Goal: Find specific fact: Find specific fact

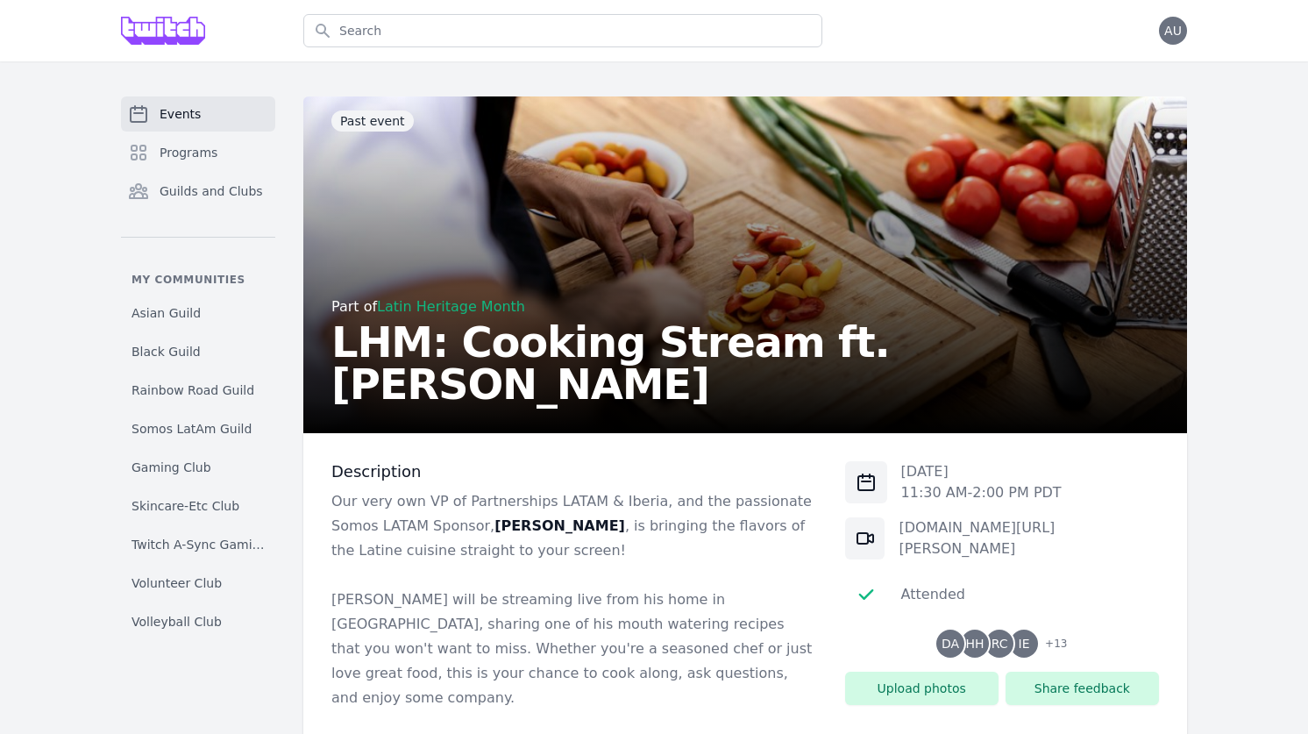
scroll to position [260, 0]
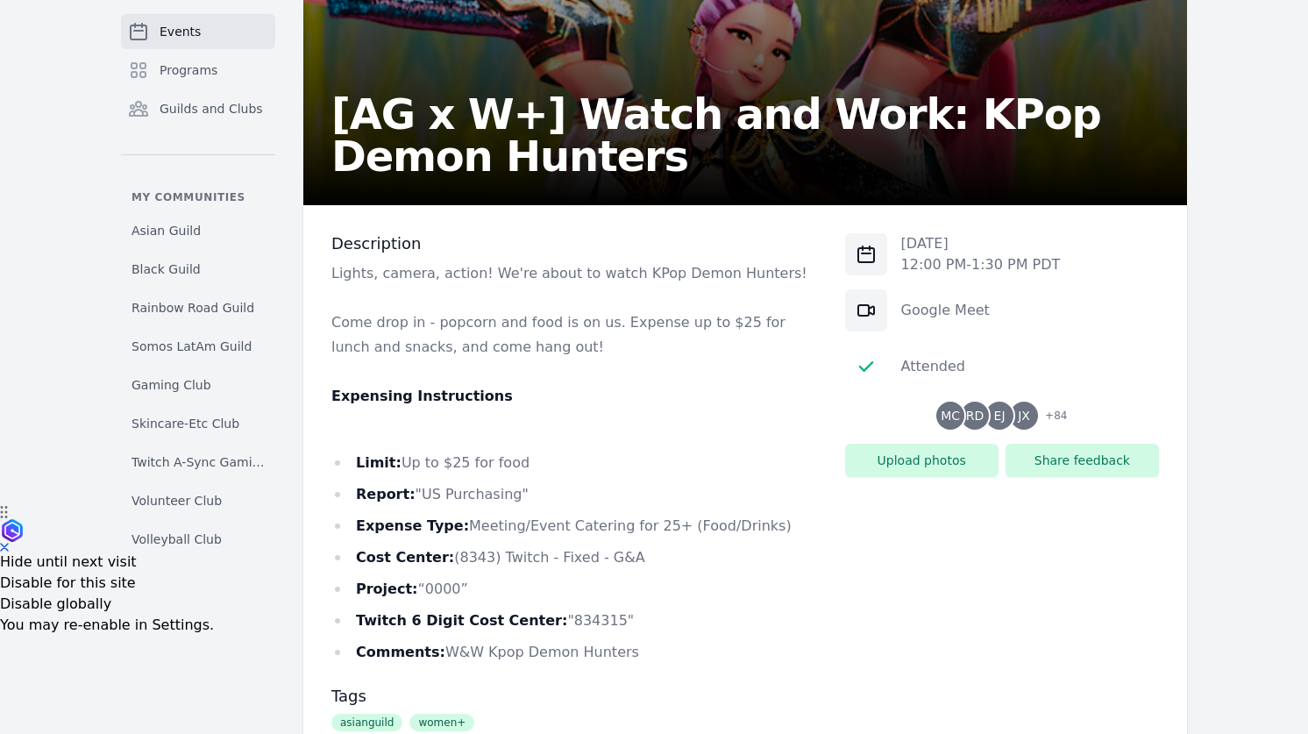
scroll to position [231, 0]
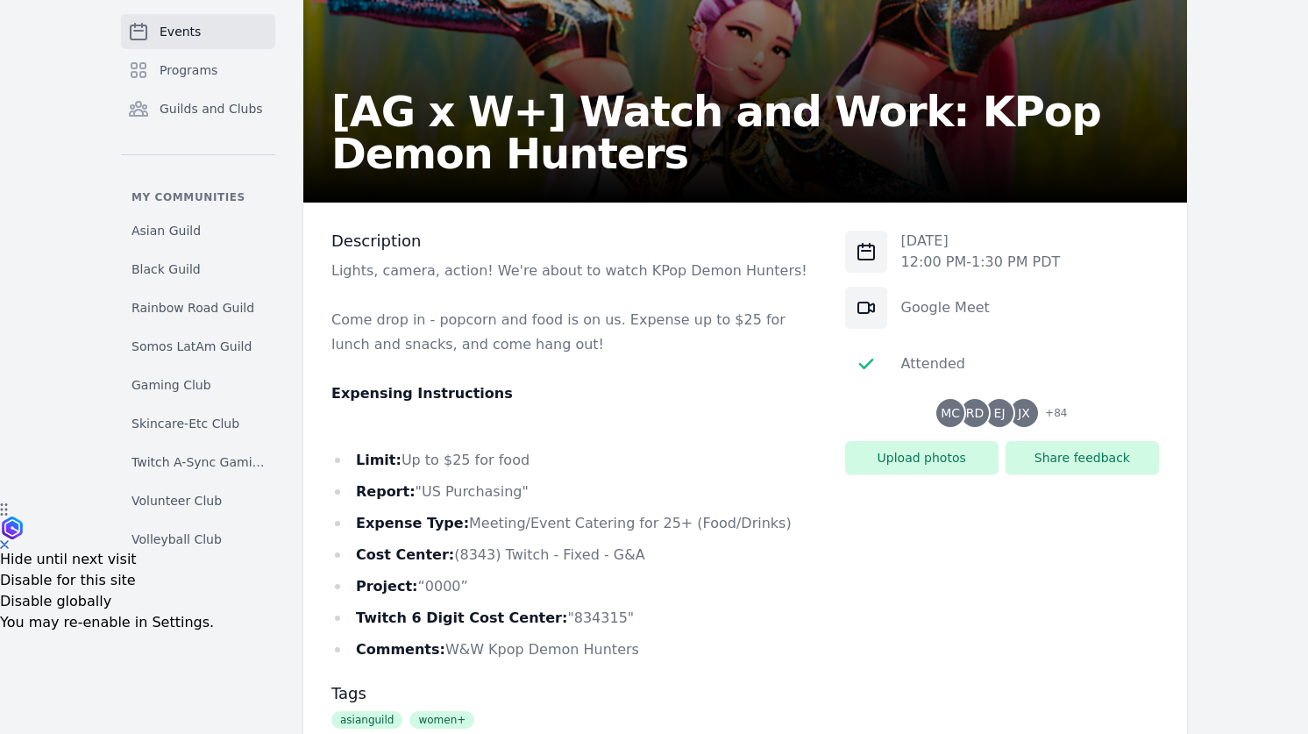
click at [469, 550] on li "Cost Center: (8343) Twitch - Fixed - G&A" at bounding box center [574, 555] width 486 height 25
click at [563, 606] on li "Twitch 6 Digit Cost Center: "834315"" at bounding box center [574, 618] width 486 height 25
click at [563, 613] on li "Twitch 6 Digit Cost Center: "834315"" at bounding box center [574, 618] width 486 height 25
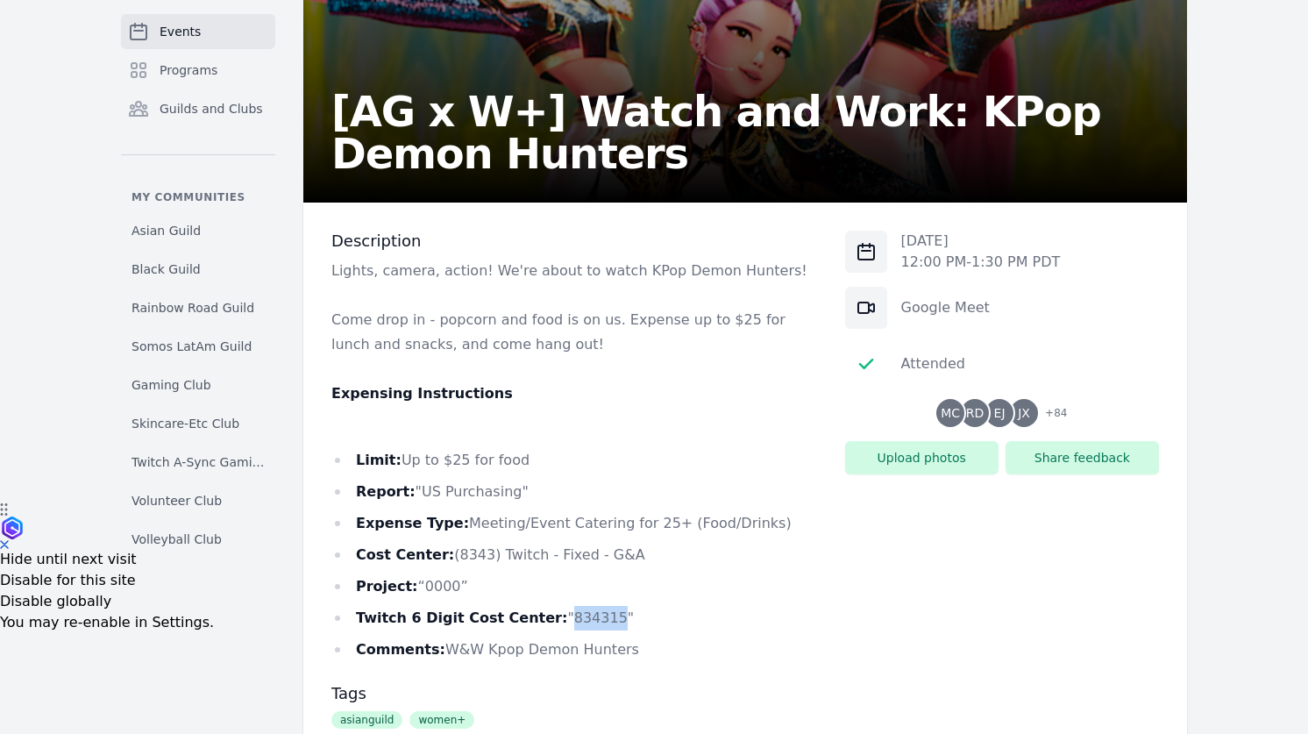
copy li "834315"
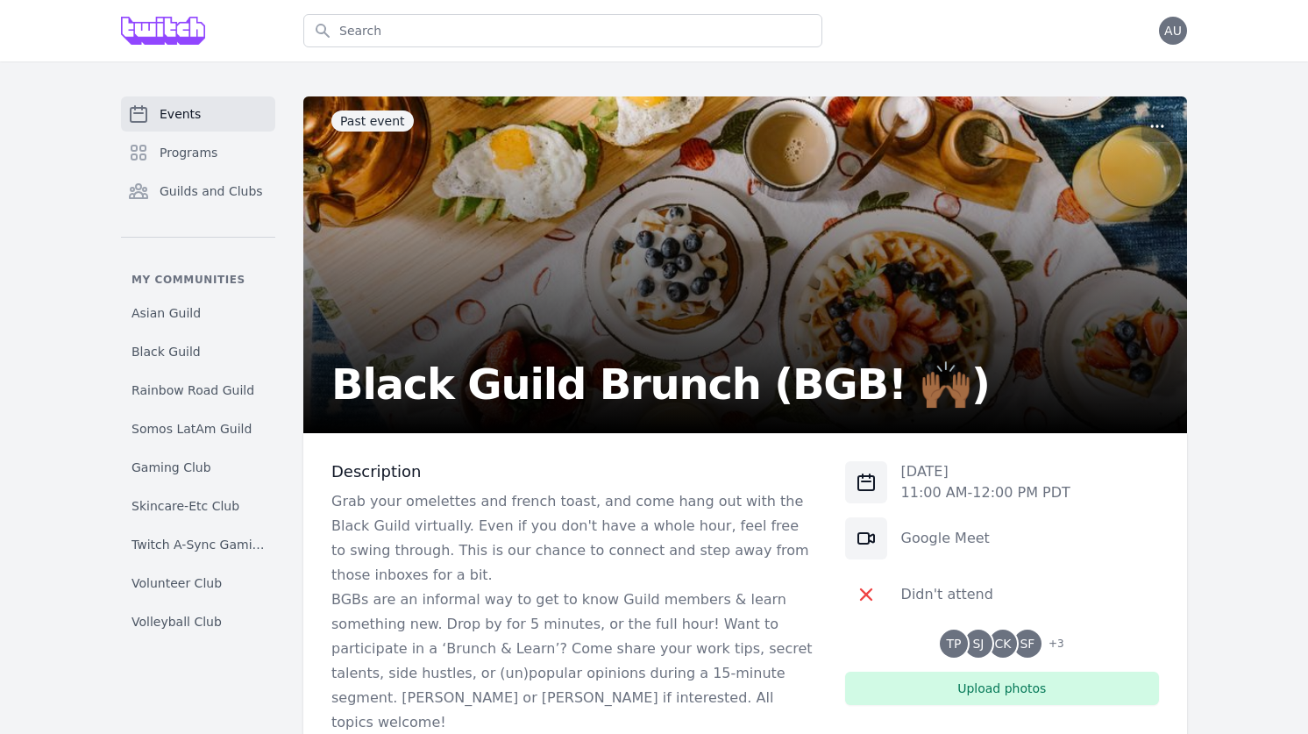
click at [1048, 648] on span "+ 3" at bounding box center [1051, 645] width 26 height 25
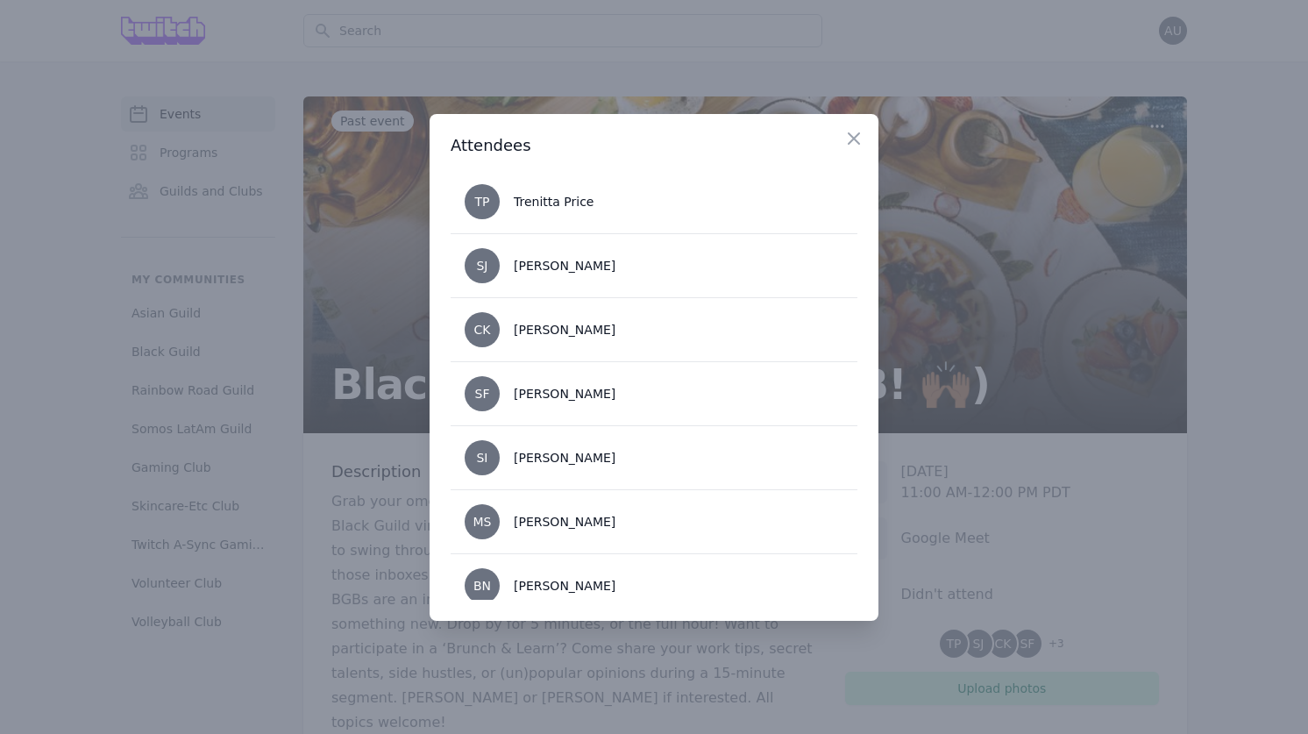
scroll to position [18, 0]
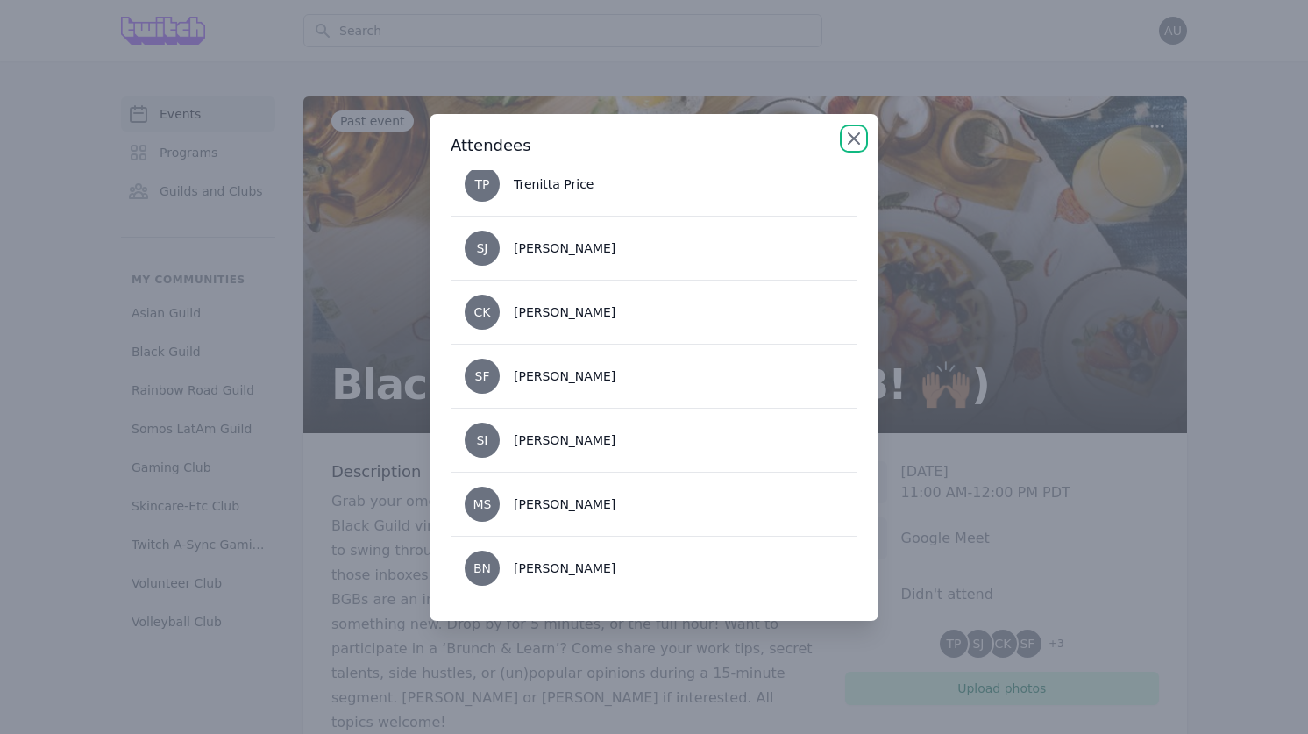
click at [850, 135] on icon "button" at bounding box center [853, 138] width 11 height 11
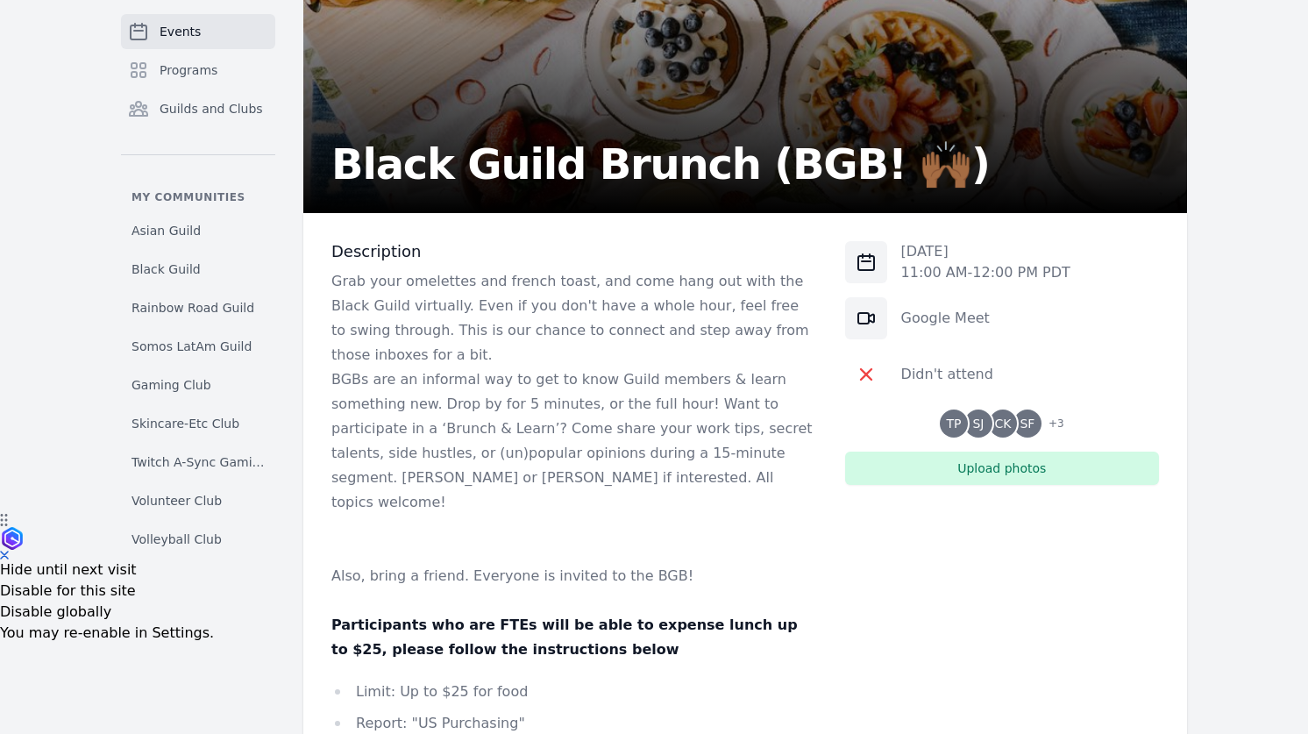
scroll to position [216, 0]
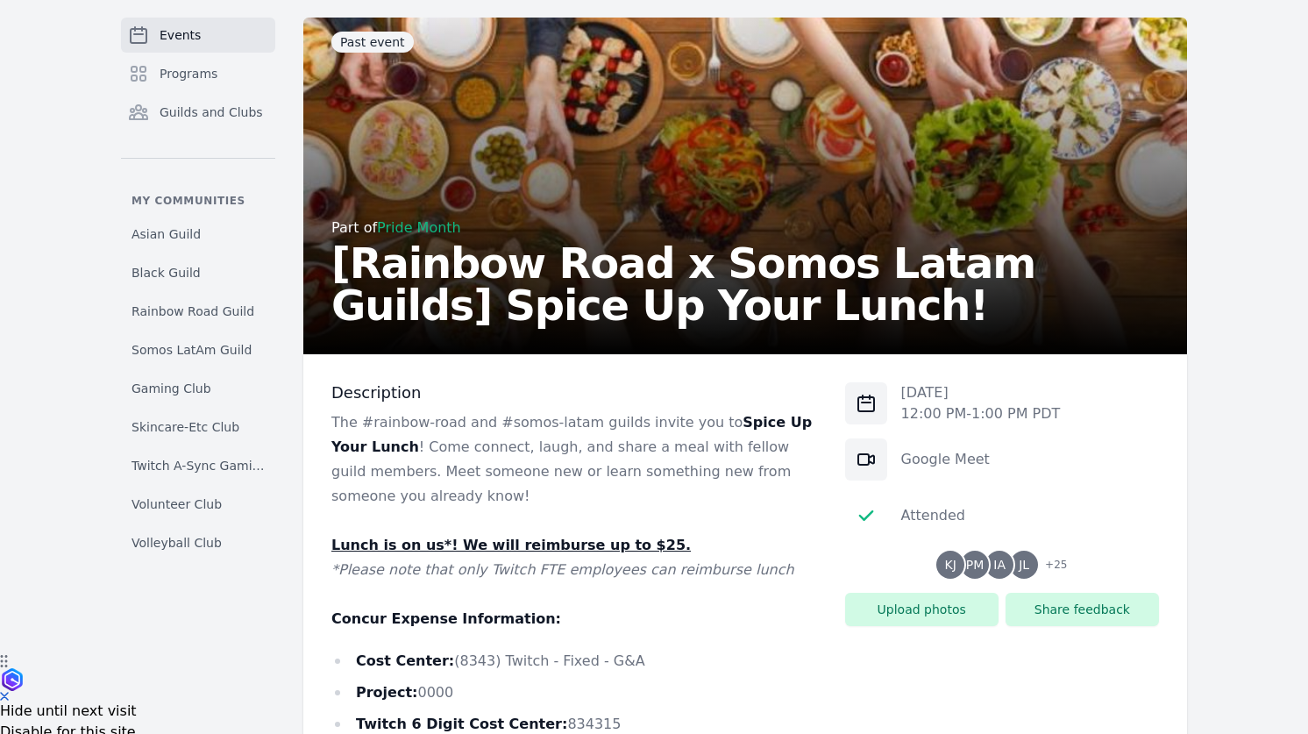
scroll to position [103, 0]
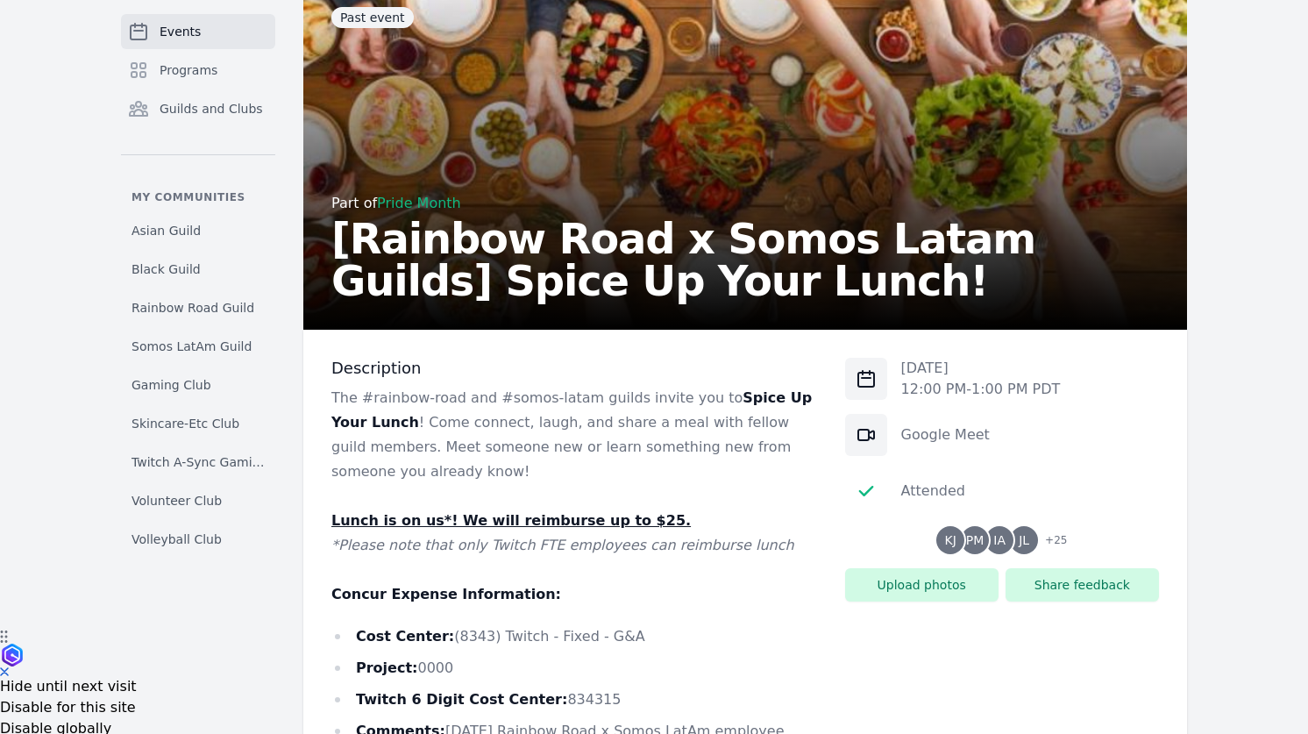
click at [1046, 536] on span "+ 25" at bounding box center [1050, 541] width 32 height 25
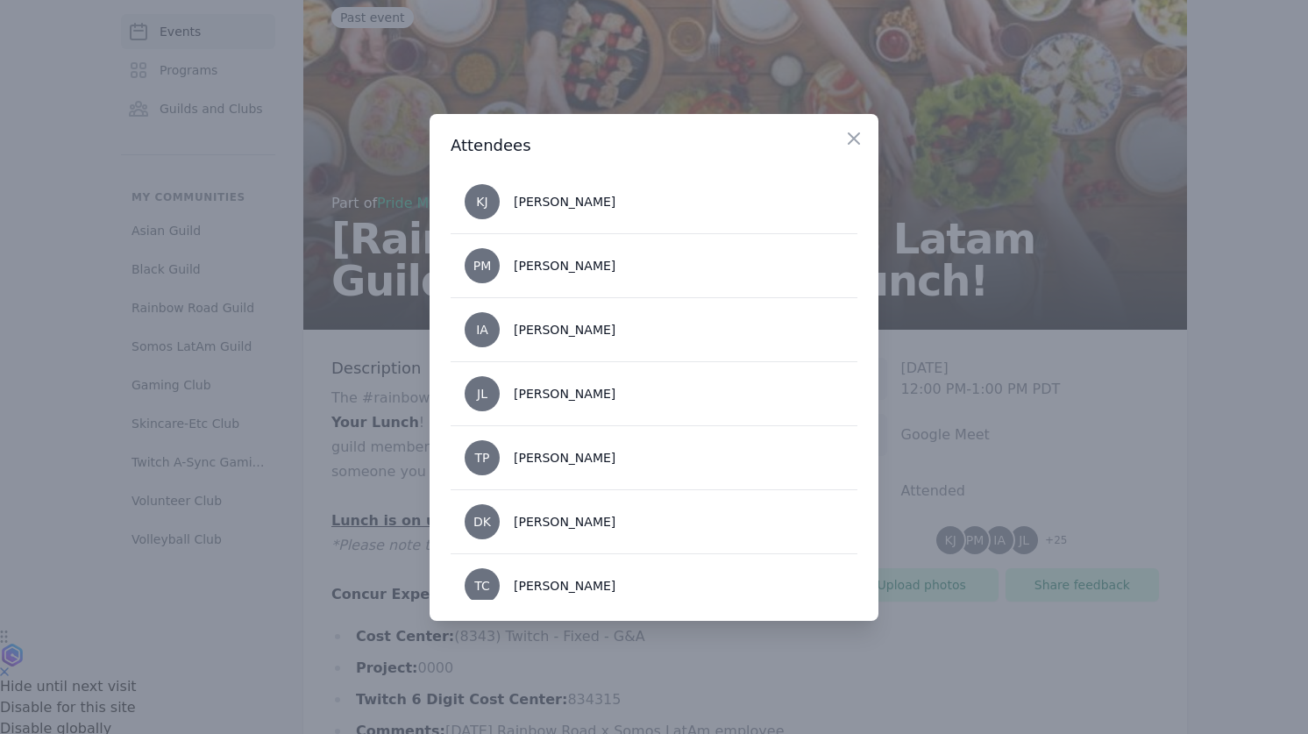
click at [961, 312] on div at bounding box center [654, 367] width 1308 height 734
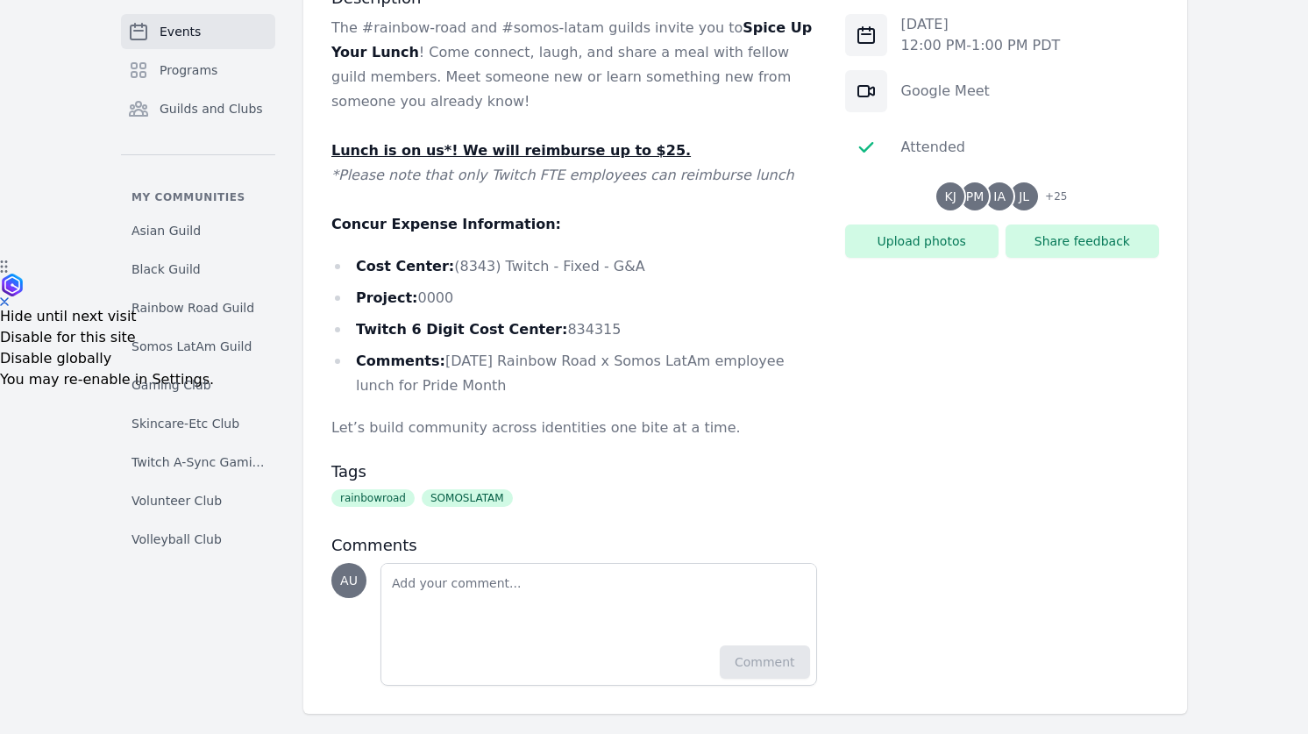
scroll to position [488, 0]
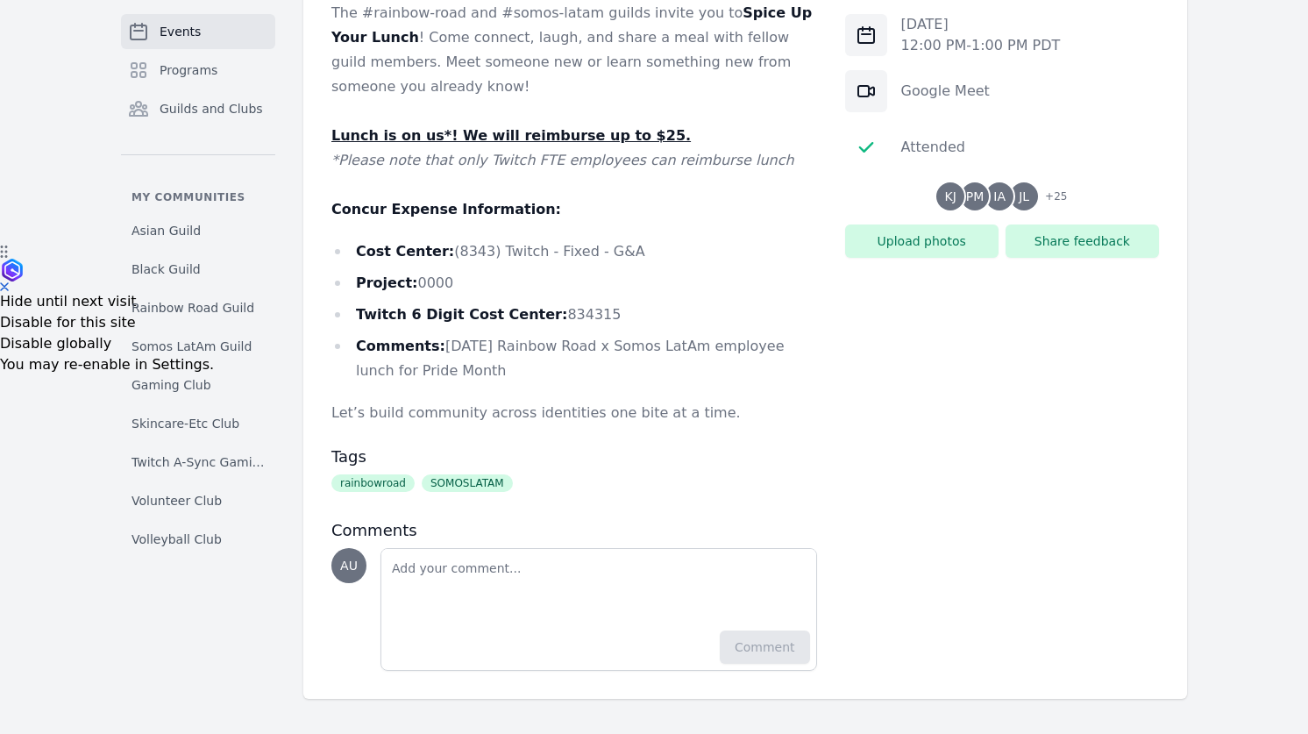
drag, startPoint x: 466, startPoint y: 372, endPoint x: 439, endPoint y: 346, distance: 37.2
click at [439, 346] on li "Comments: [DATE] Rainbow Road x Somos LatAm employee lunch for Pride Month" at bounding box center [574, 358] width 486 height 49
copy li "[DATE] Rainbow Road x Somos LatAm employee lunch for Pride Month"
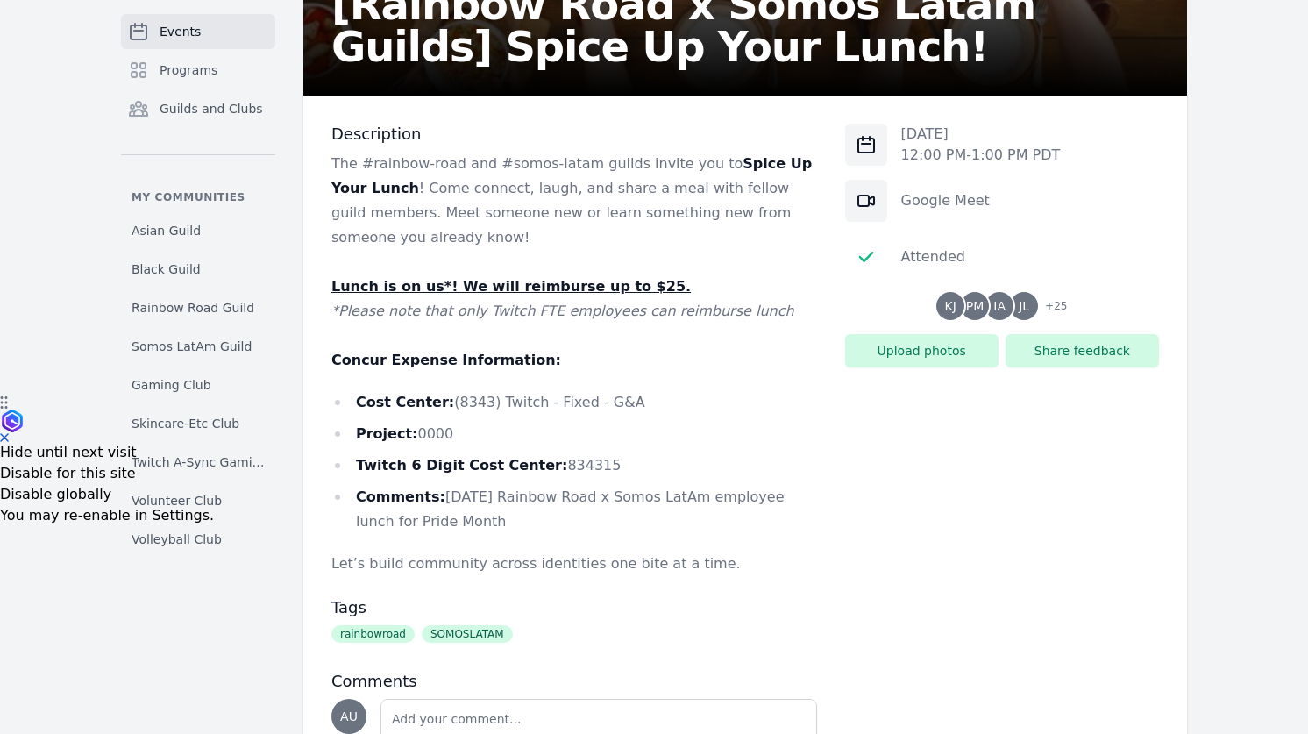
scroll to position [344, 0]
